Goal: Information Seeking & Learning: Learn about a topic

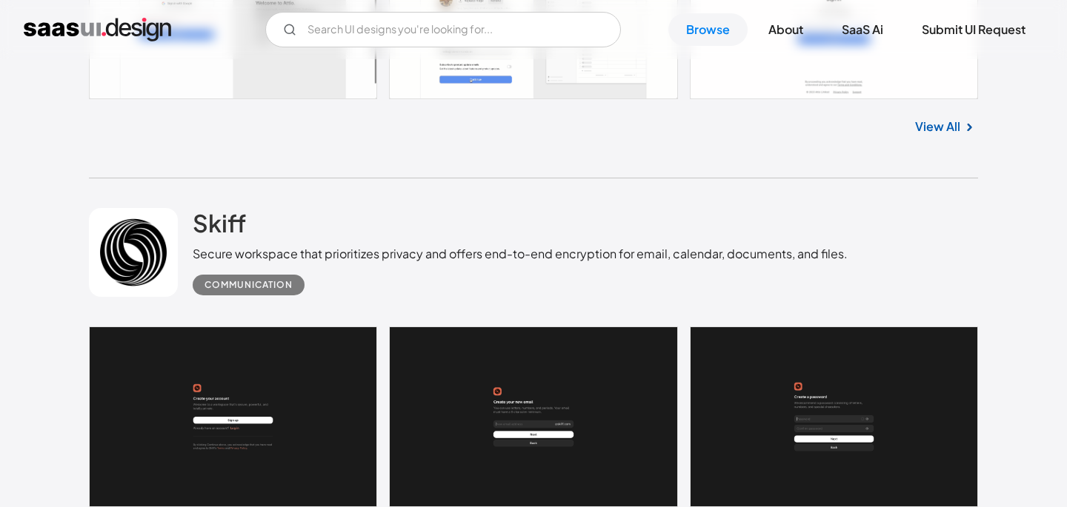
scroll to position [1052, 0]
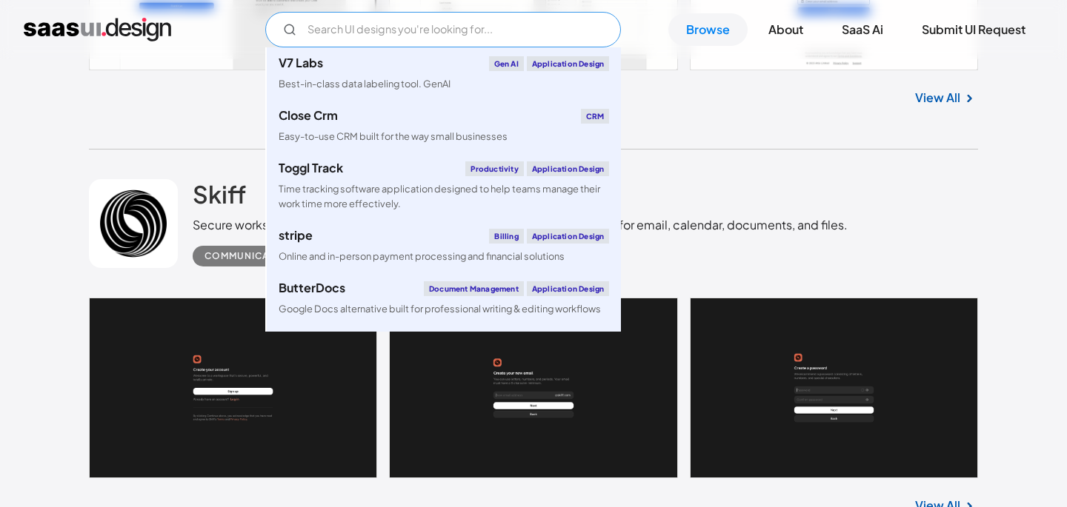
click at [447, 33] on input "Email Form" at bounding box center [443, 30] width 356 height 36
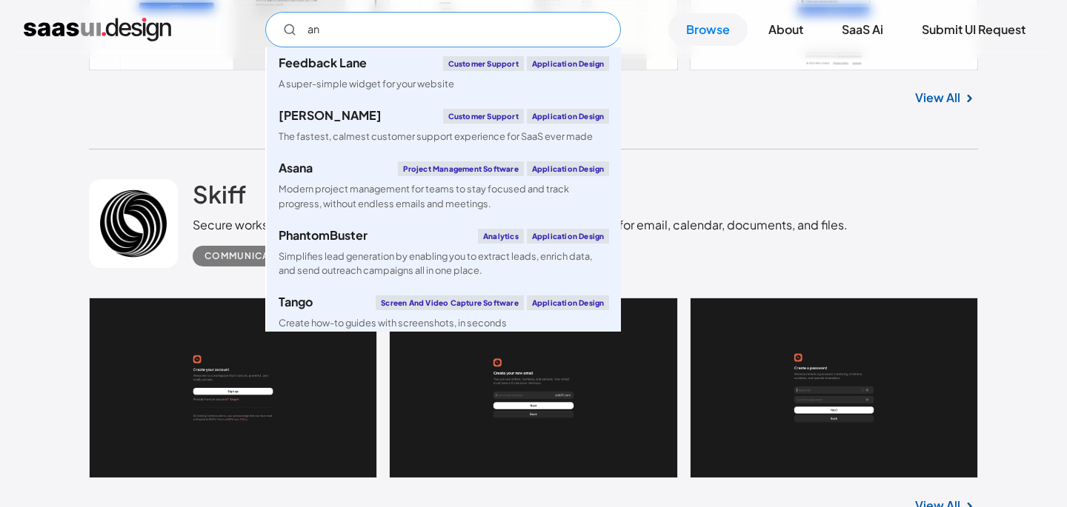
type input "a"
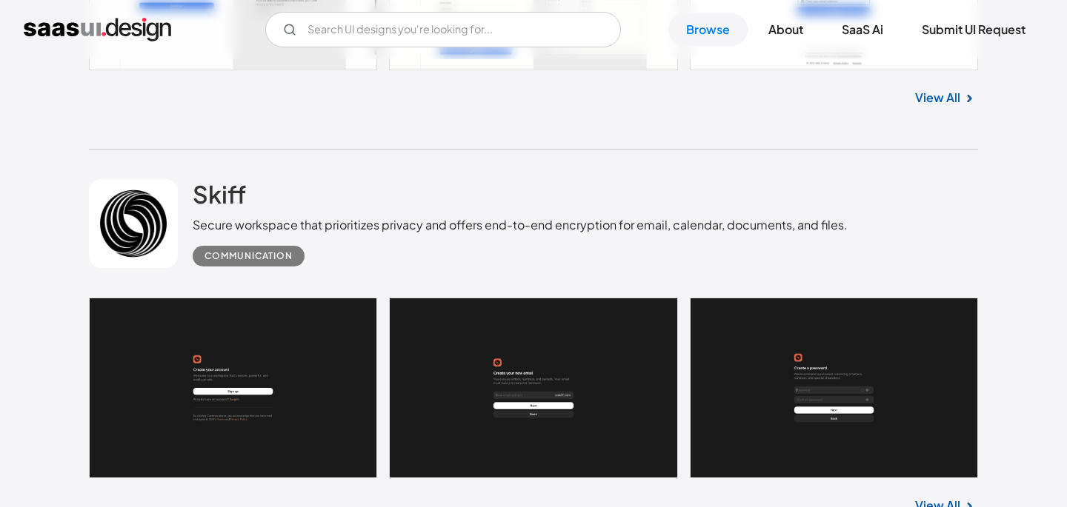
click at [668, 83] on div "View All" at bounding box center [533, 94] width 889 height 49
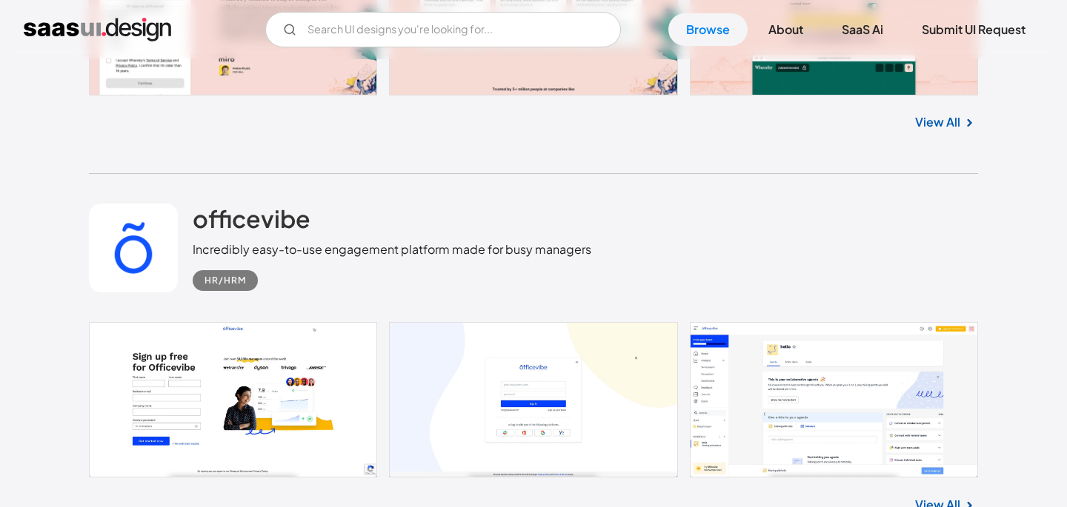
scroll to position [4576, 0]
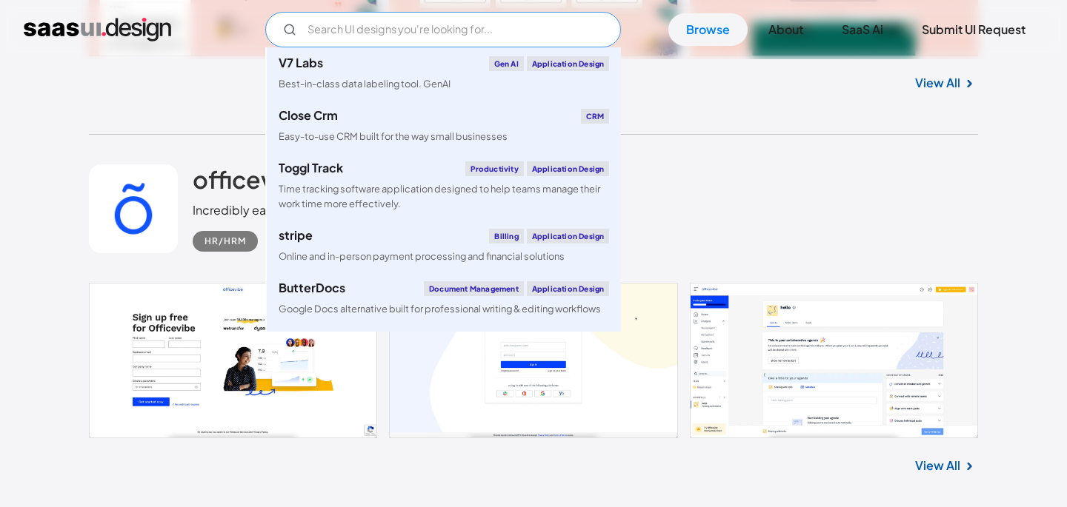
click at [524, 30] on input "Email Form" at bounding box center [443, 30] width 356 height 36
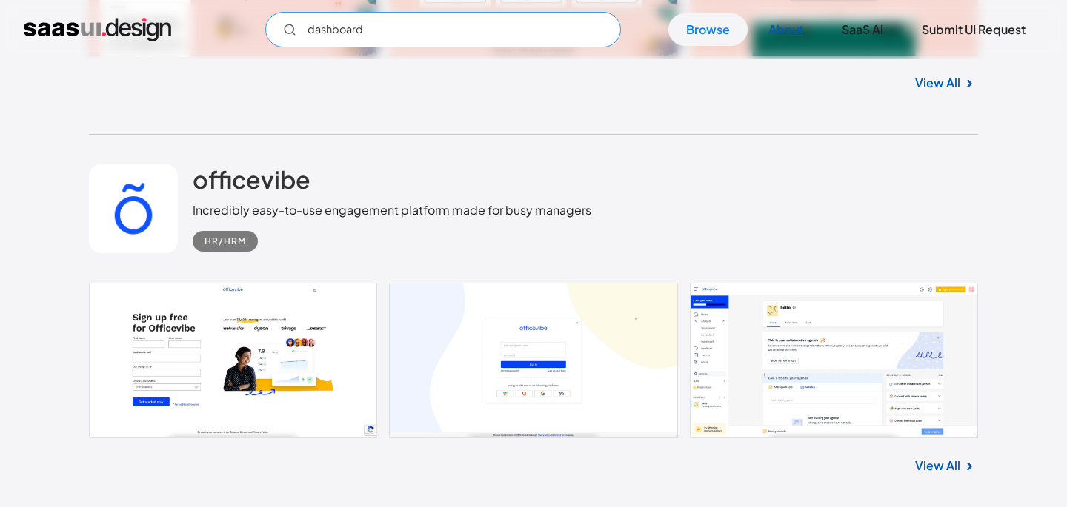
type input "dashboard"
click at [781, 18] on link "About" at bounding box center [785, 29] width 70 height 33
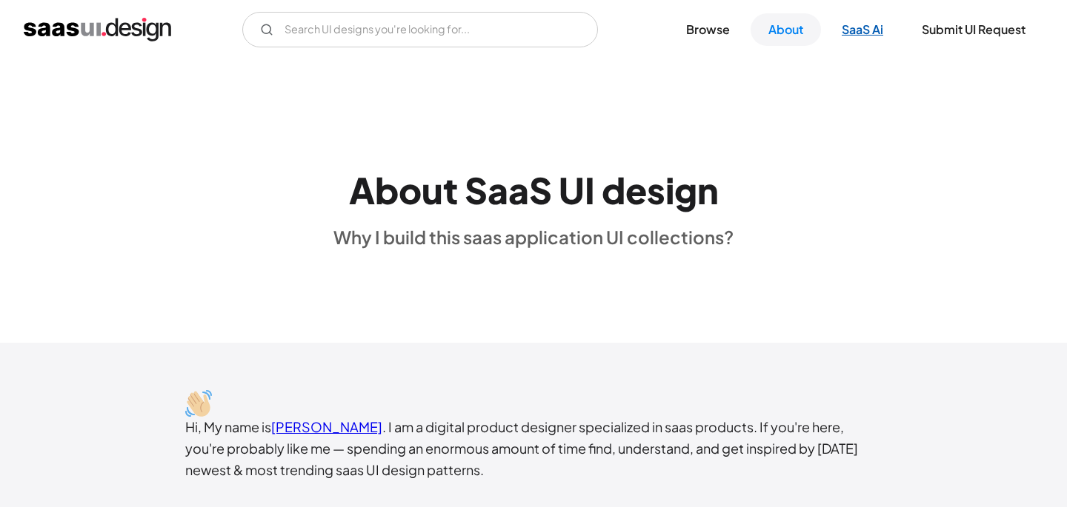
click at [852, 27] on link "SaaS Ai" at bounding box center [862, 29] width 77 height 33
click at [716, 35] on link "Browse" at bounding box center [707, 29] width 79 height 33
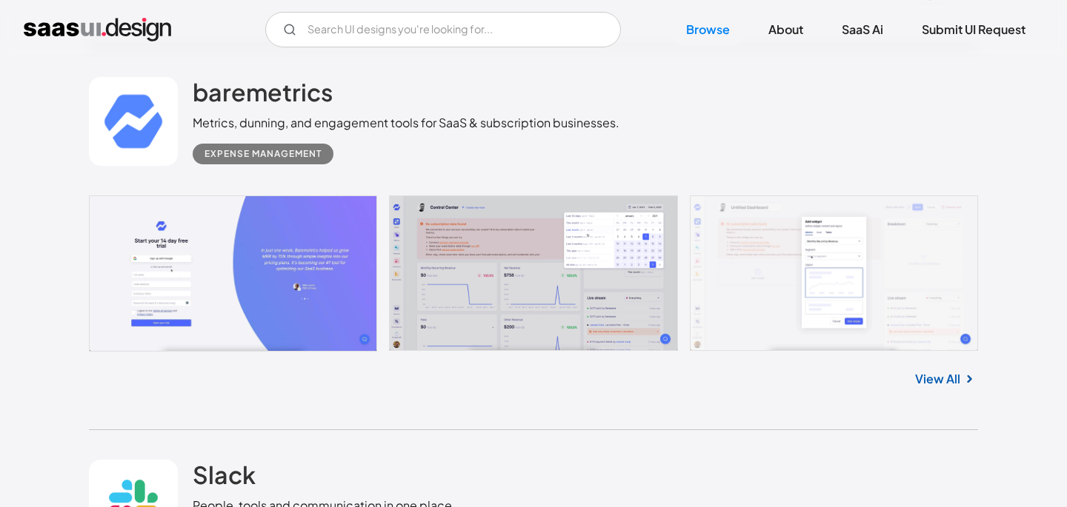
scroll to position [12415, 0]
click at [947, 389] on link "View All" at bounding box center [937, 380] width 45 height 18
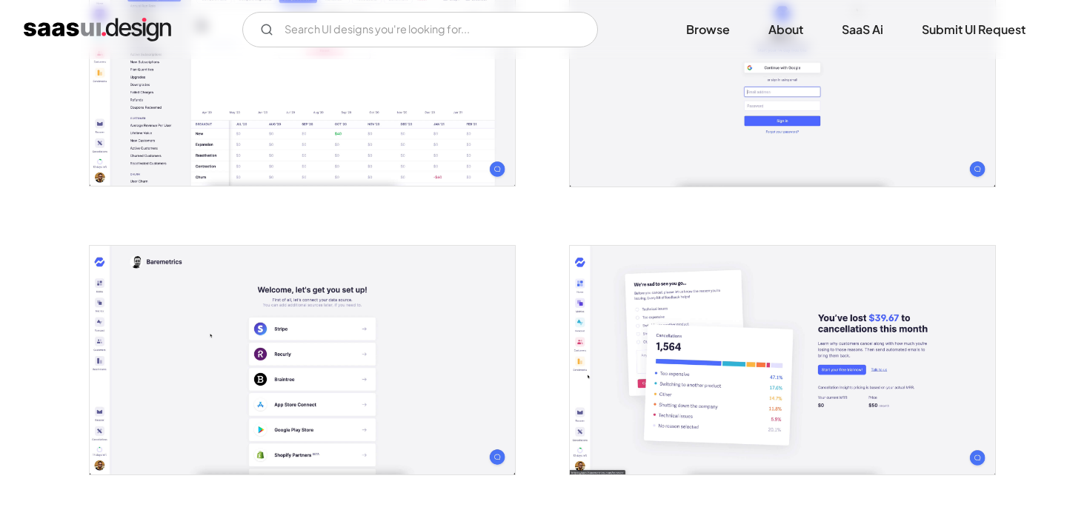
scroll to position [1152, 0]
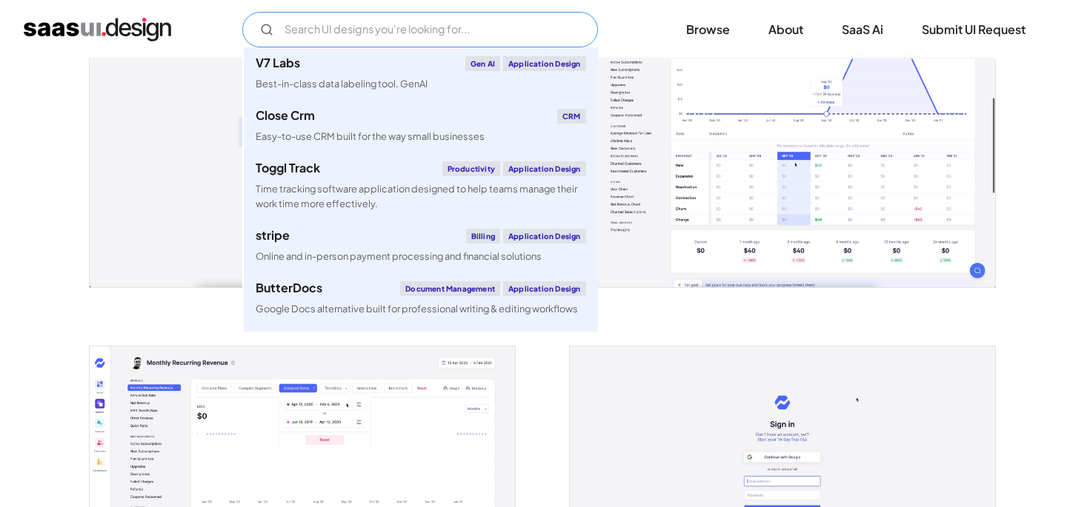
click at [455, 21] on input "Email Form" at bounding box center [420, 30] width 356 height 36
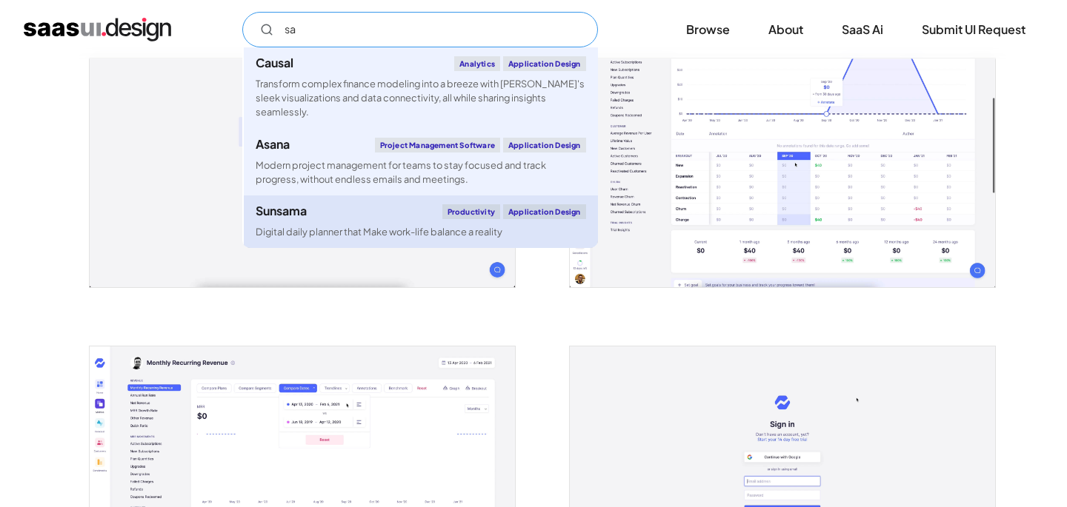
click at [392, 204] on div "Sunsama Productivity Application Design" at bounding box center [421, 211] width 330 height 15
type input "sa"
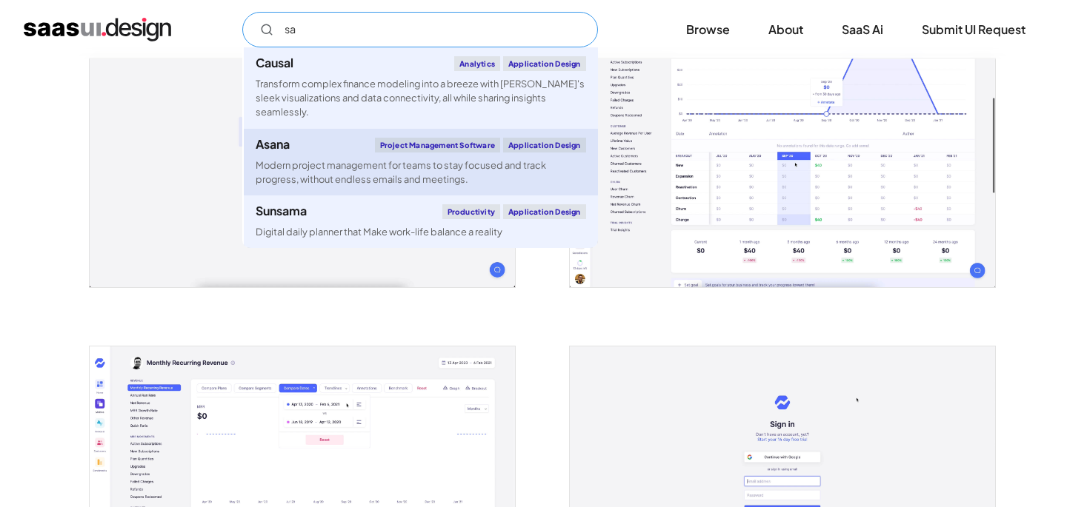
click at [282, 158] on div "Modern project management for teams to stay focused and track progress, without…" at bounding box center [421, 172] width 330 height 28
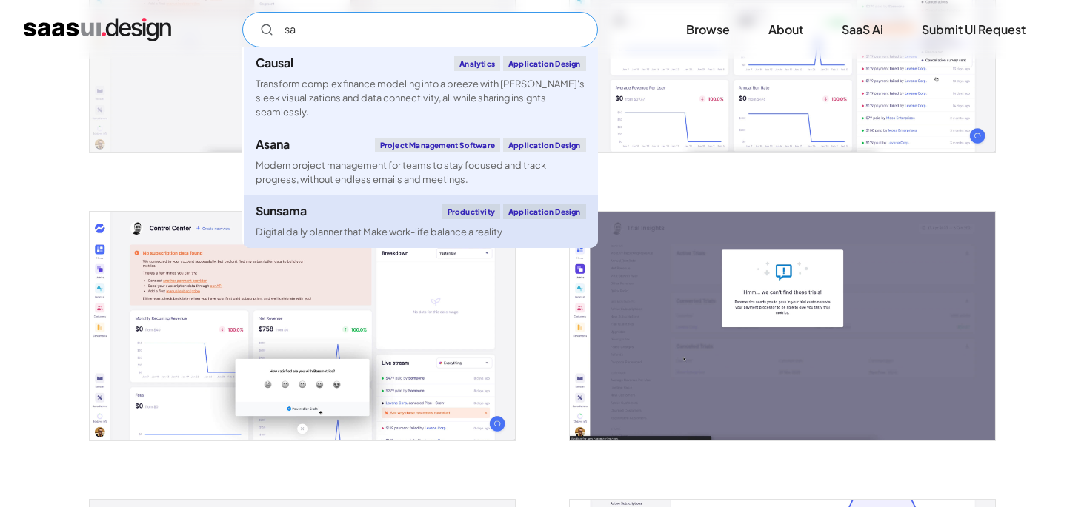
scroll to position [267, 0]
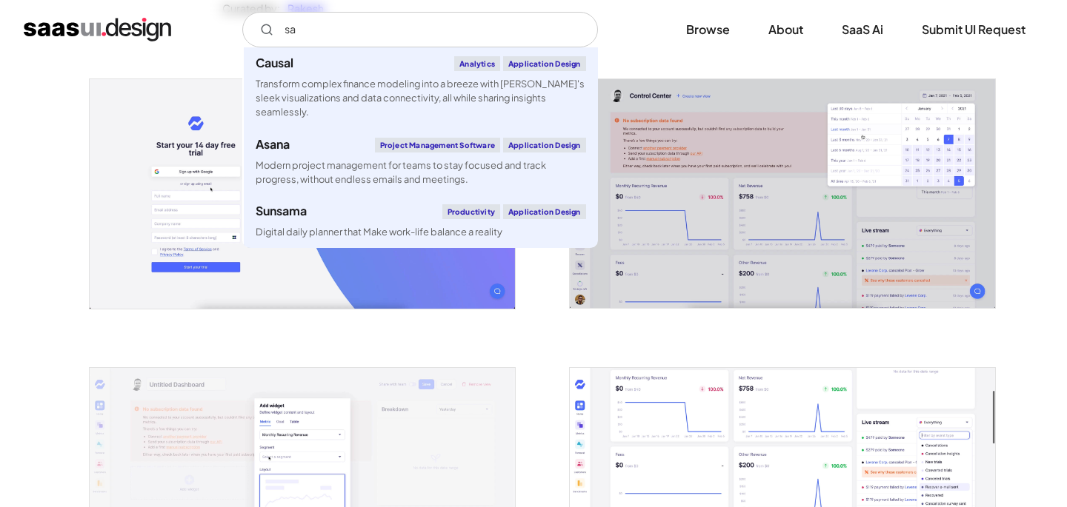
click at [646, 50] on div "sa Causal Analytics Application Design Transform complex finance modeling into …" at bounding box center [533, 29] width 1067 height 59
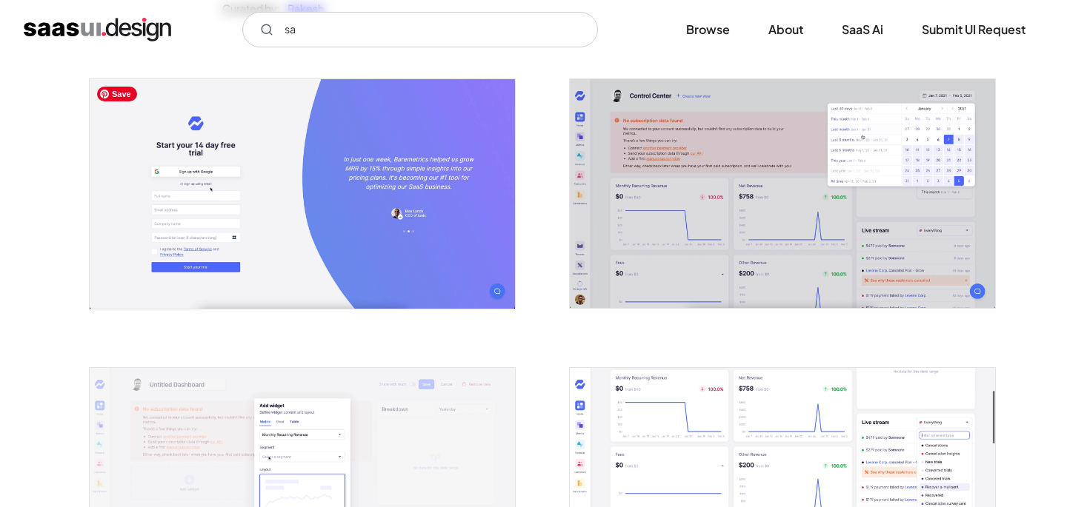
scroll to position [0, 0]
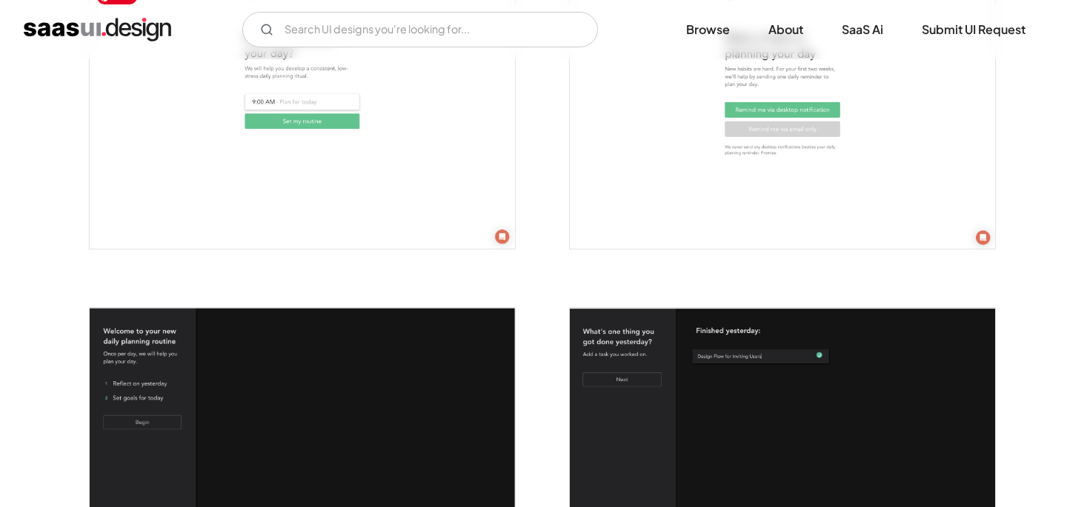
scroll to position [1455, 0]
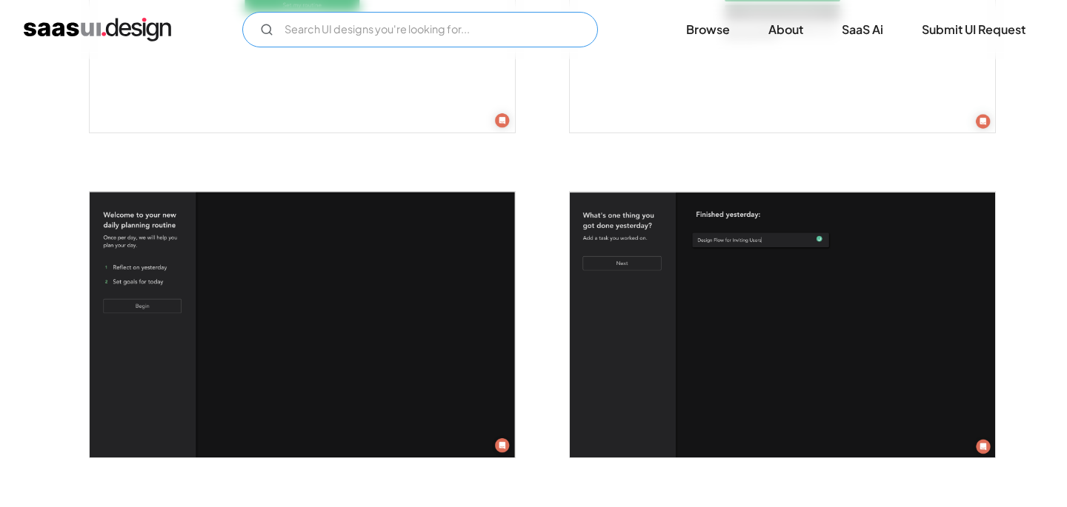
click at [395, 30] on input "Email Form" at bounding box center [420, 30] width 356 height 36
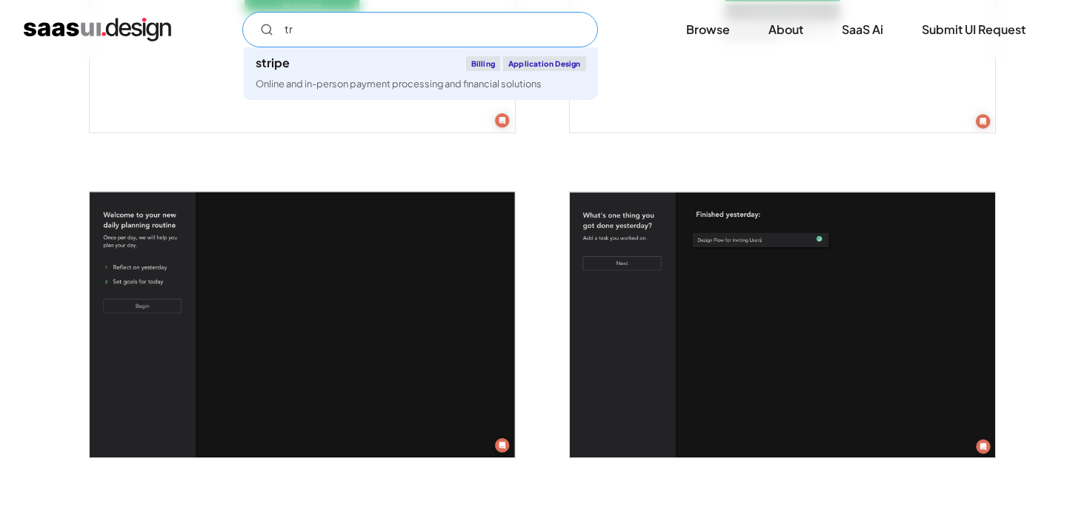
type input "t"
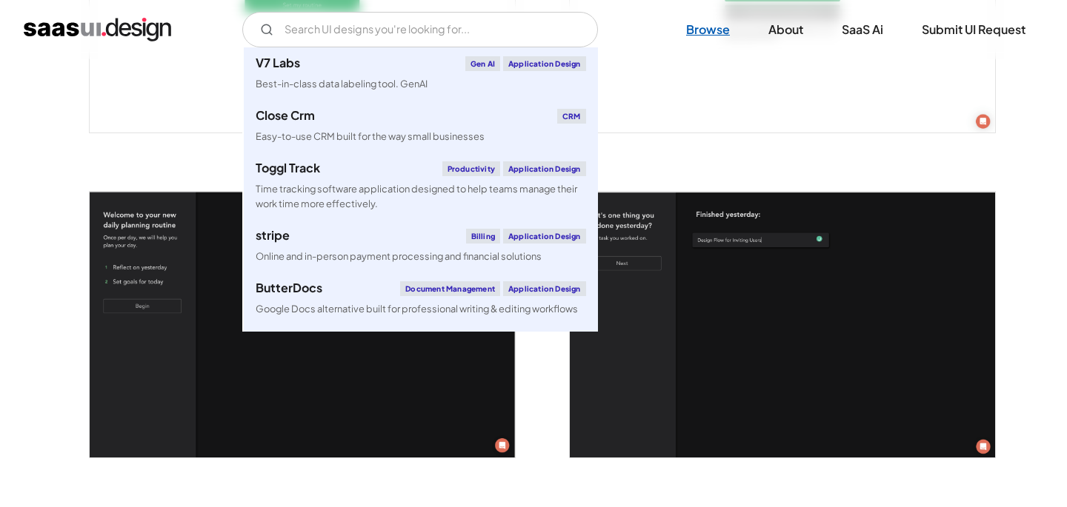
click at [711, 34] on link "Browse" at bounding box center [707, 29] width 79 height 33
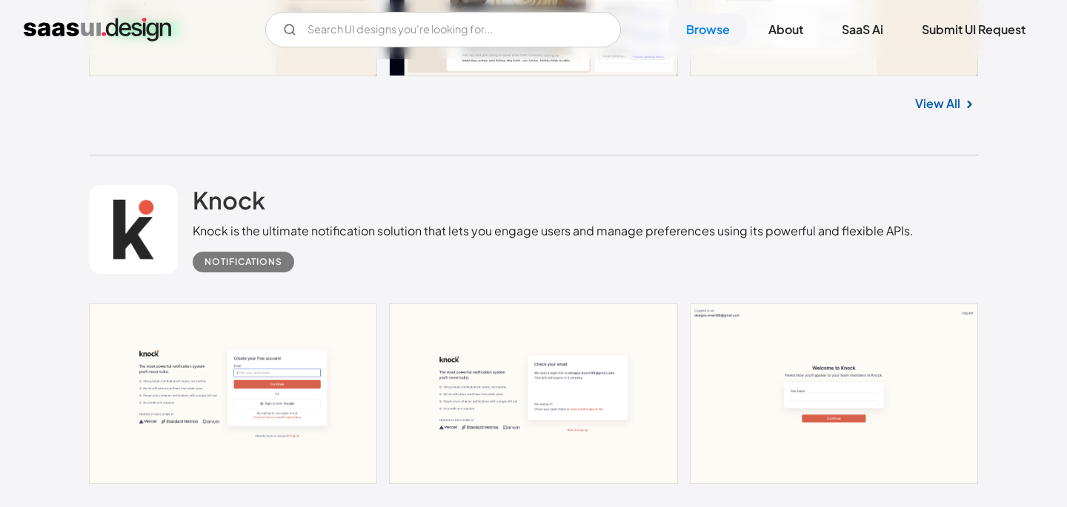
scroll to position [1066, 0]
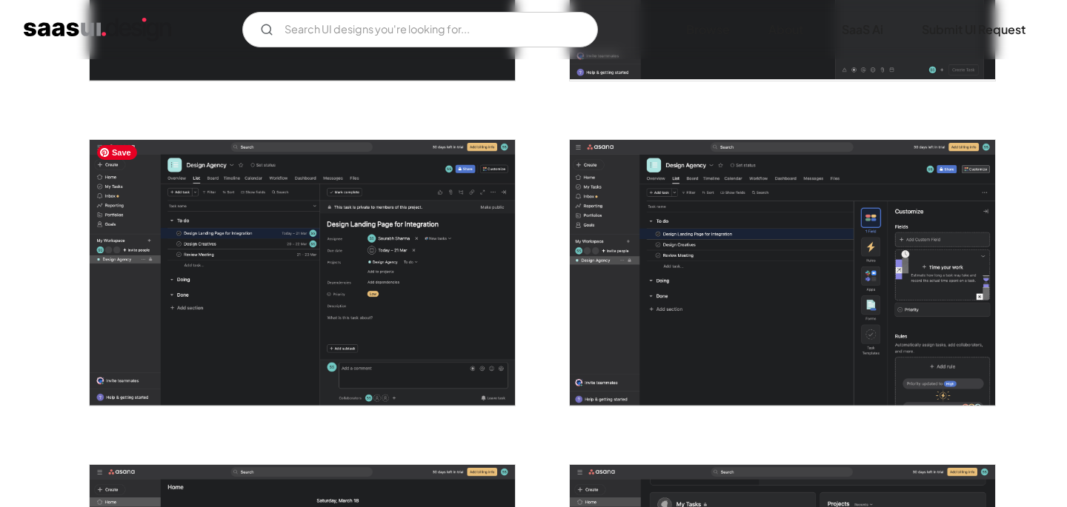
scroll to position [2810, 0]
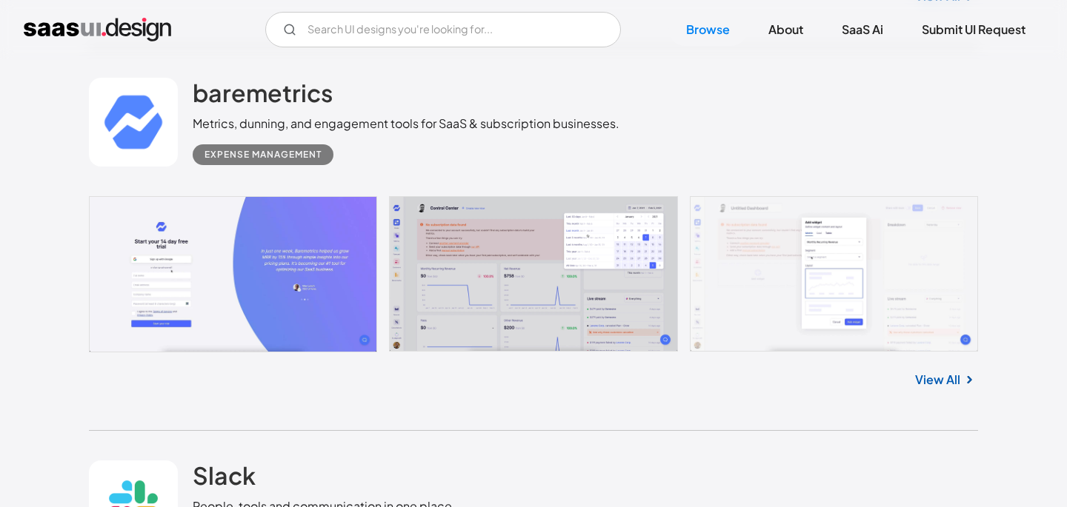
scroll to position [12497, 0]
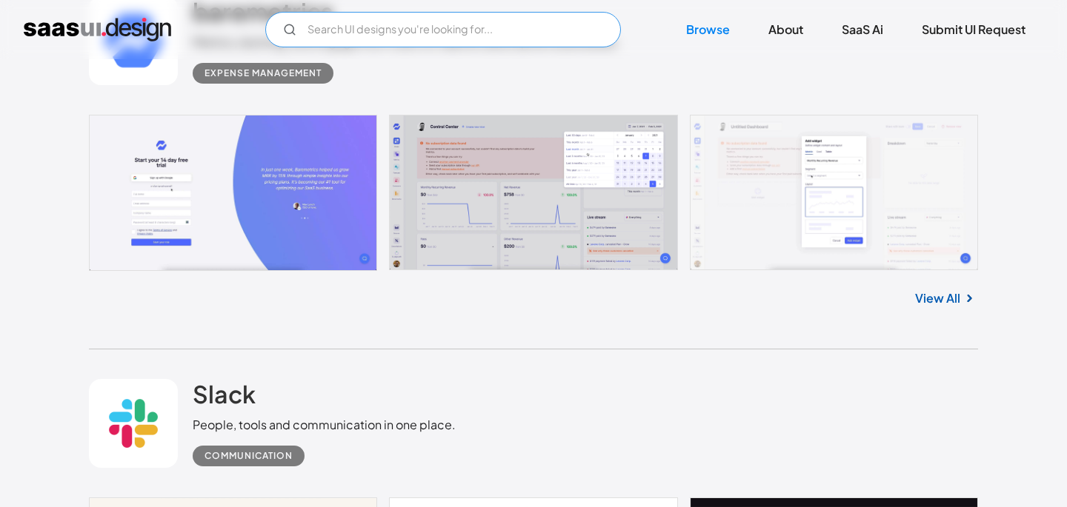
click at [427, 28] on input "Email Form" at bounding box center [443, 30] width 356 height 36
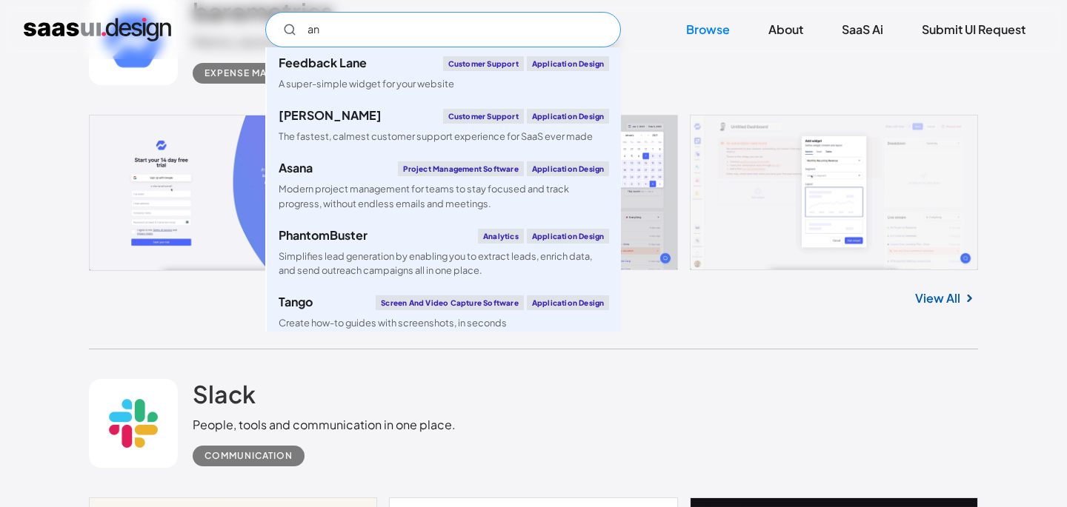
type input "a"
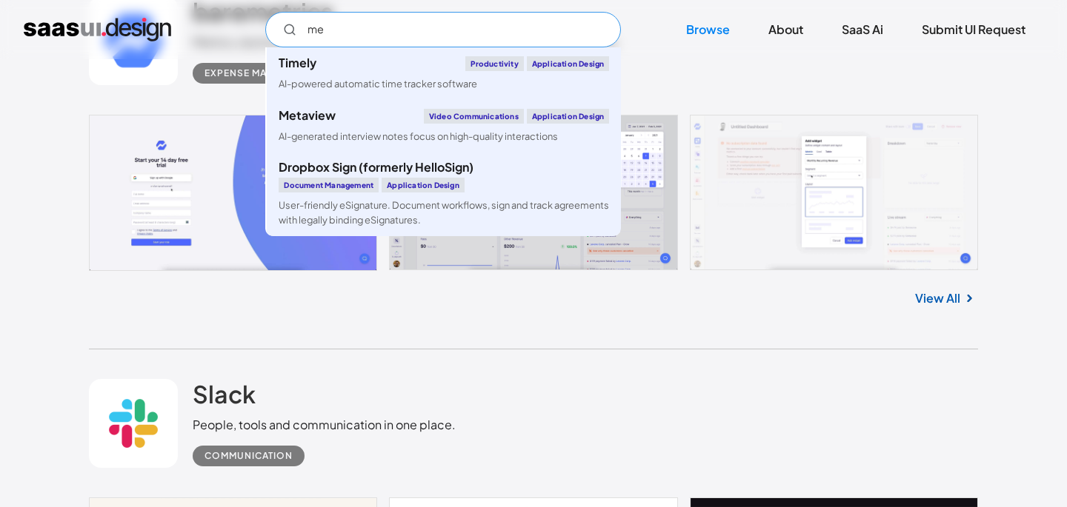
type input "met"
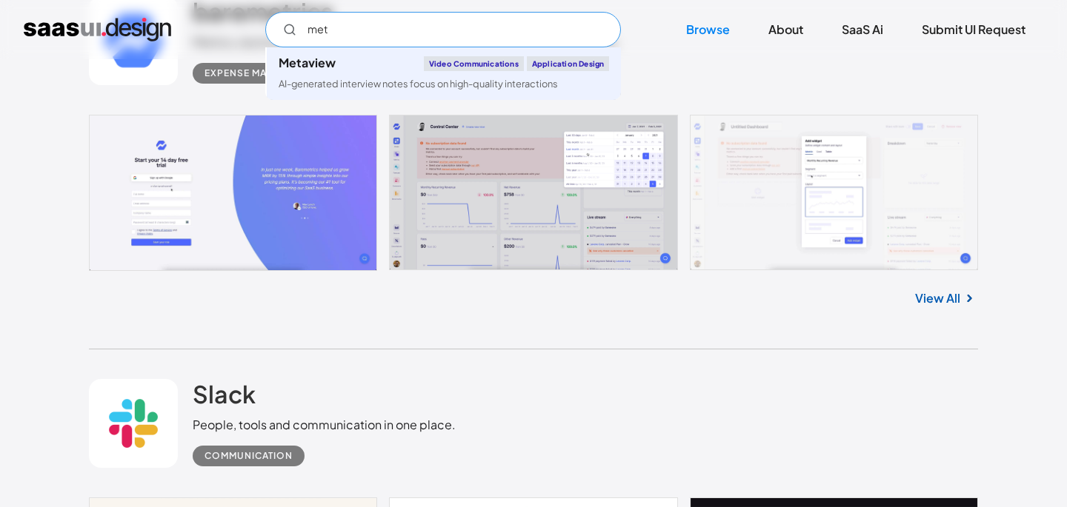
click at [411, 20] on input "met" at bounding box center [443, 30] width 356 height 36
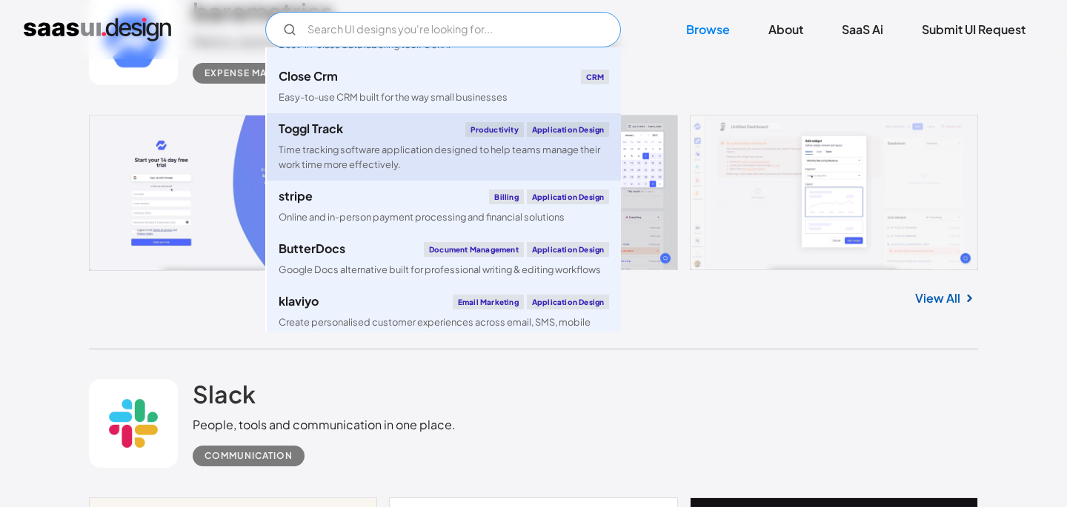
scroll to position [15, 0]
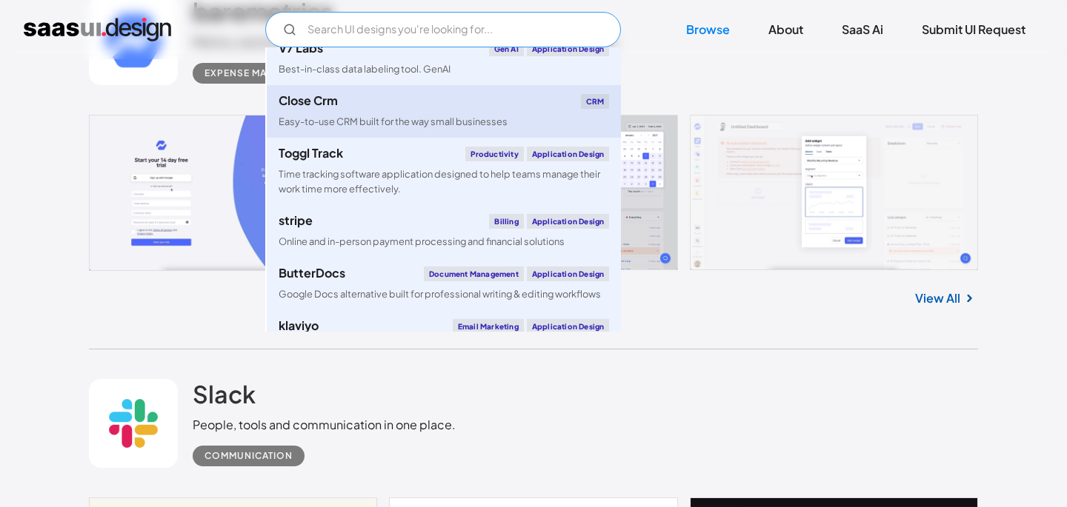
click at [378, 107] on div "Close Crm CRM" at bounding box center [443, 101] width 330 height 15
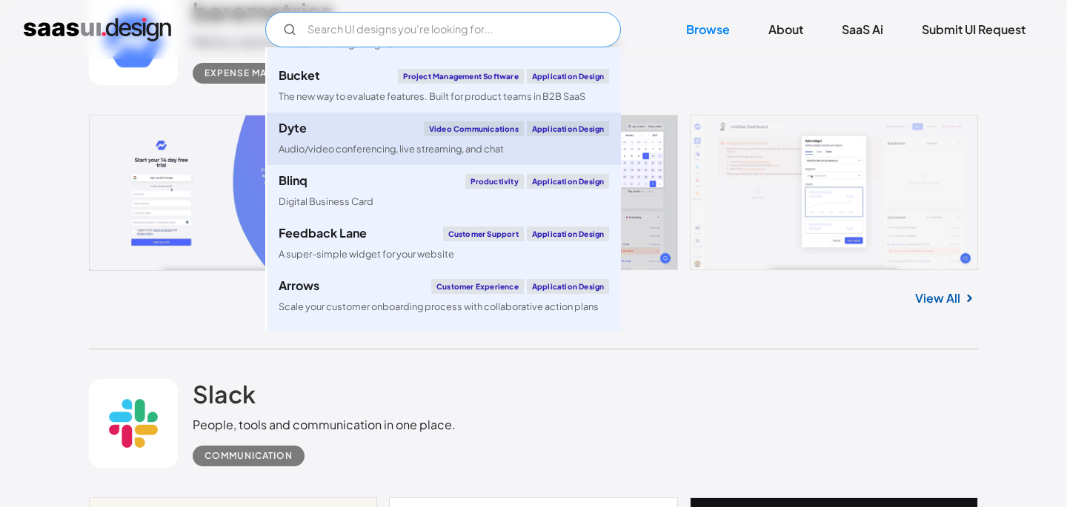
scroll to position [384, 0]
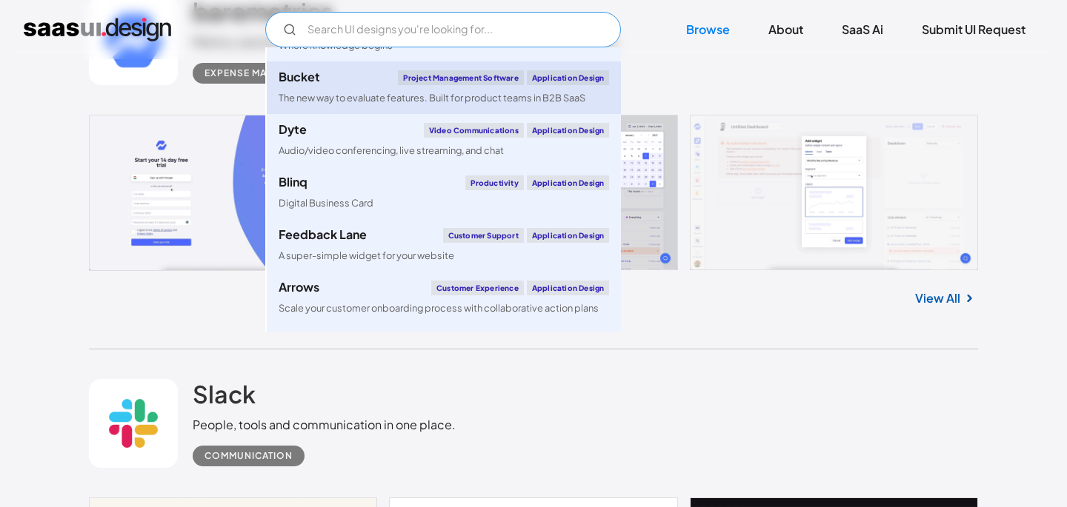
click at [495, 96] on div "The new way to evaluate features. Built for product teams in B2B SaaS" at bounding box center [431, 98] width 307 height 14
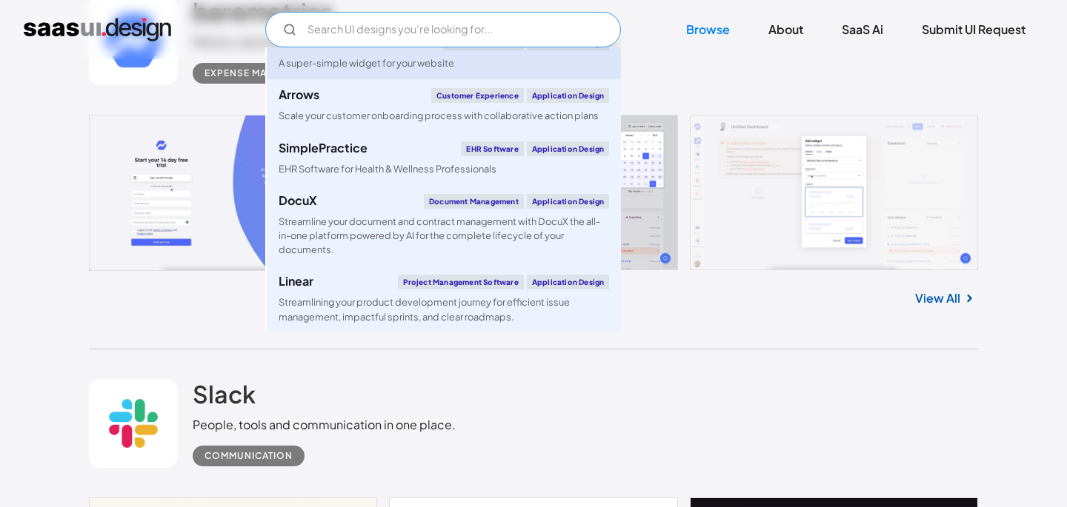
scroll to position [584, 0]
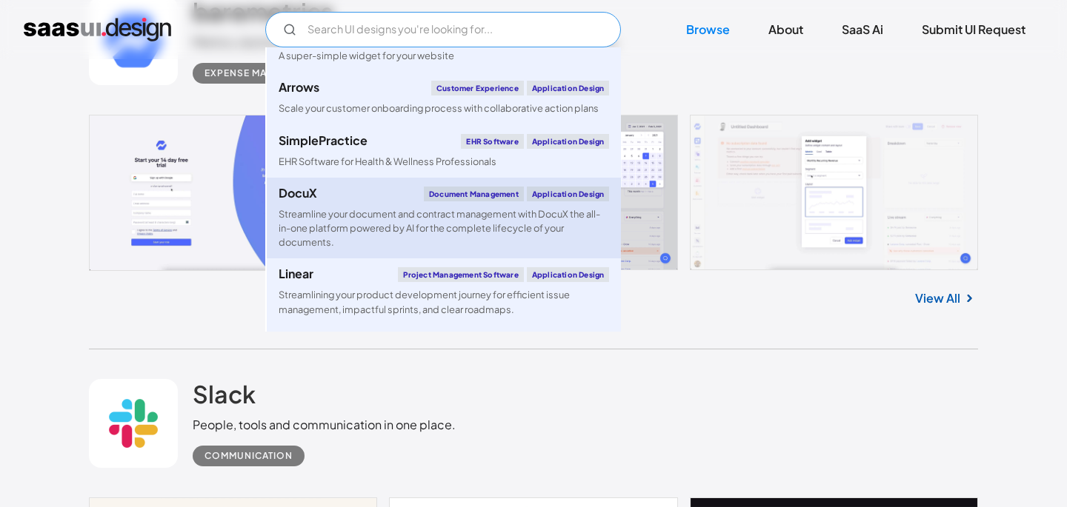
click at [439, 204] on link "DocuX Document Management Application Design Streamline your document and contr…" at bounding box center [444, 218] width 354 height 81
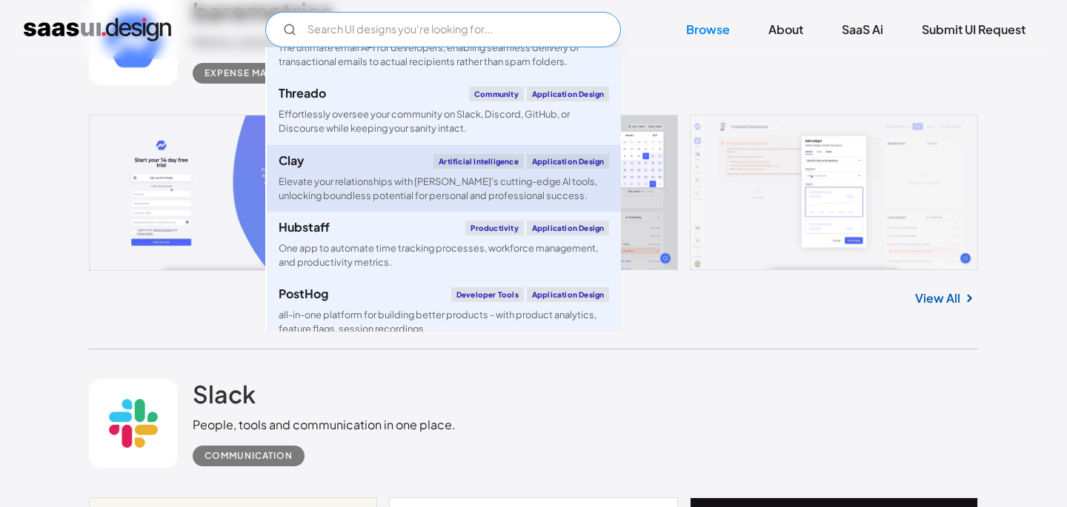
scroll to position [897, 0]
click at [397, 184] on div "Elevate your relationships with [PERSON_NAME]'s cutting-edge AI tools, unlockin…" at bounding box center [443, 190] width 330 height 28
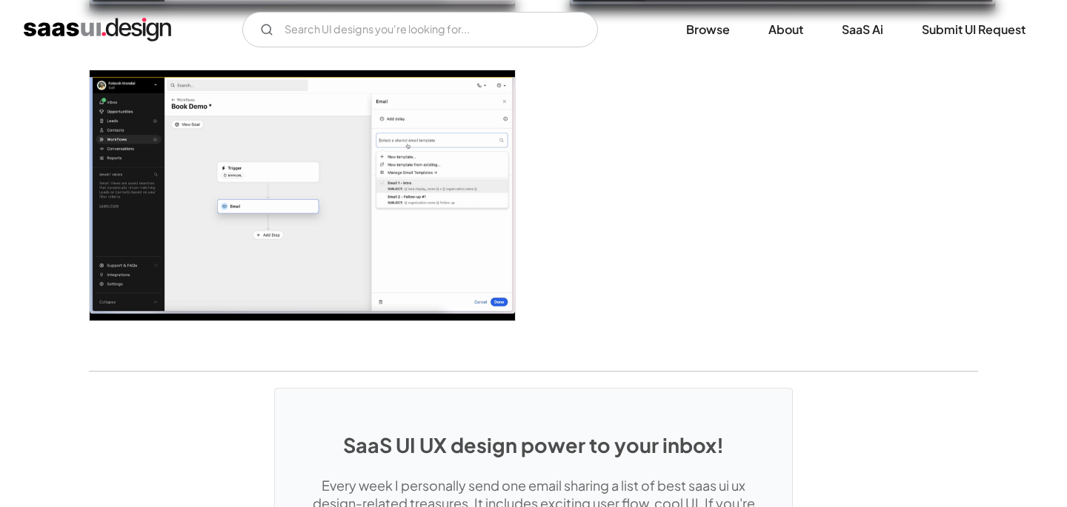
scroll to position [4025, 0]
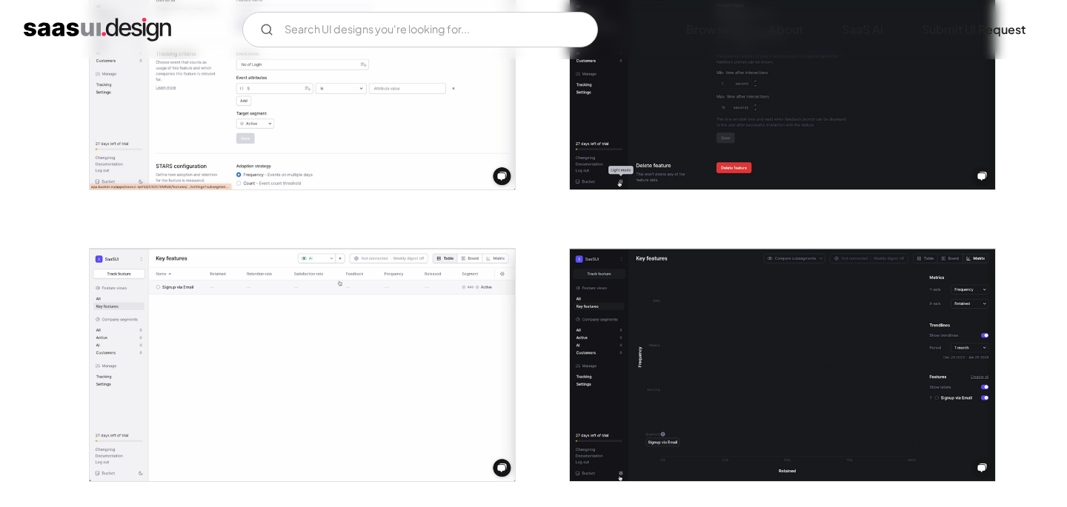
scroll to position [3235, 0]
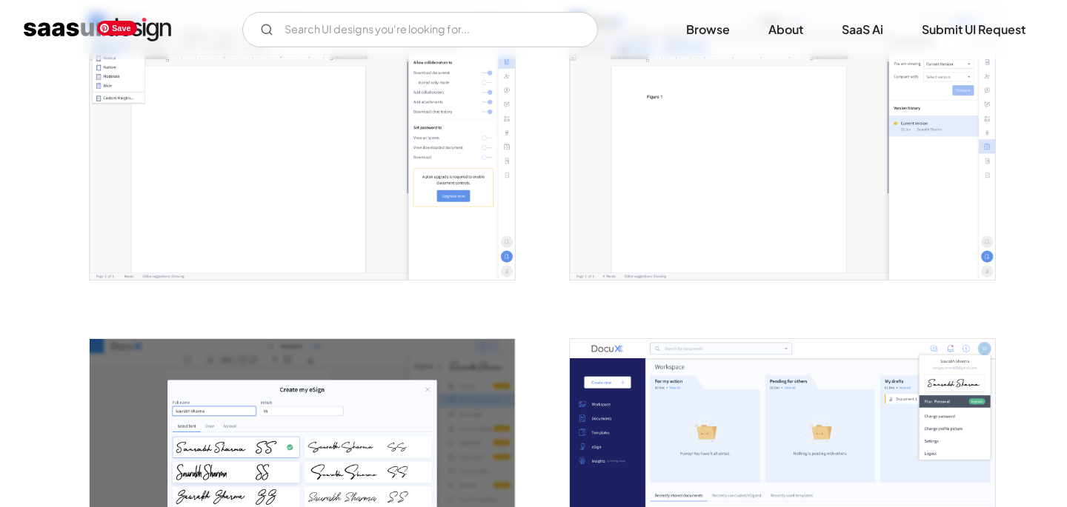
scroll to position [1491, 0]
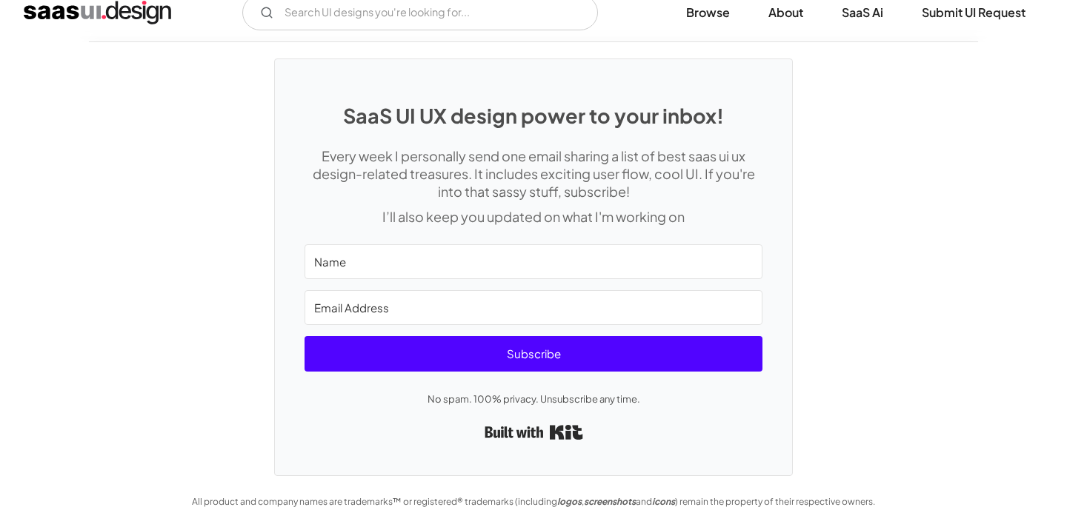
scroll to position [3436, 0]
